Goal: Task Accomplishment & Management: Manage account settings

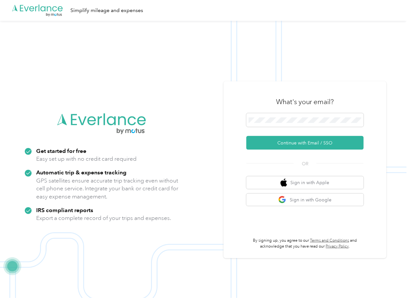
click at [266, 135] on form "Continue with Email / SSO" at bounding box center [304, 131] width 117 height 36
click at [263, 141] on button "Continue with Email / SSO" at bounding box center [304, 143] width 117 height 14
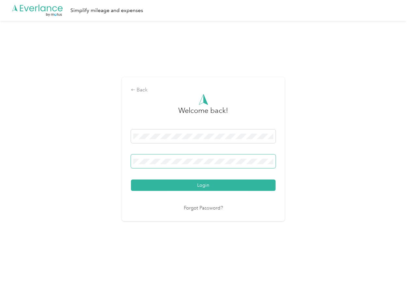
click at [185, 158] on span at bounding box center [203, 162] width 145 height 14
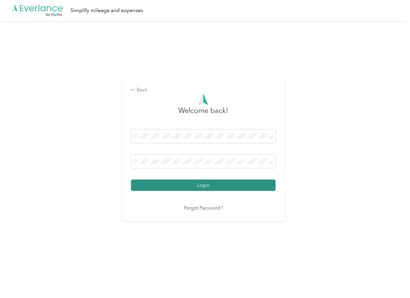
click at [152, 184] on button "Login" at bounding box center [203, 185] width 145 height 11
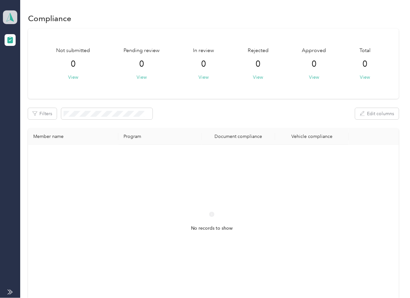
click at [13, 15] on icon at bounding box center [10, 17] width 10 height 9
click at [31, 67] on div "Log out" at bounding box center [20, 68] width 25 height 7
